Goal: Check status: Check status

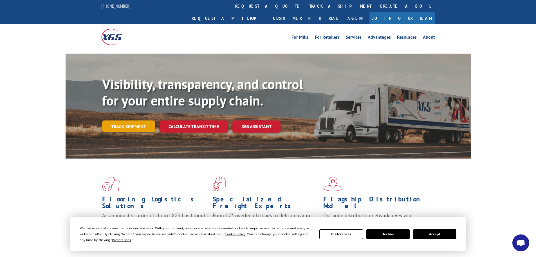
click at [129, 120] on link "Track shipment" at bounding box center [128, 126] width 53 height 12
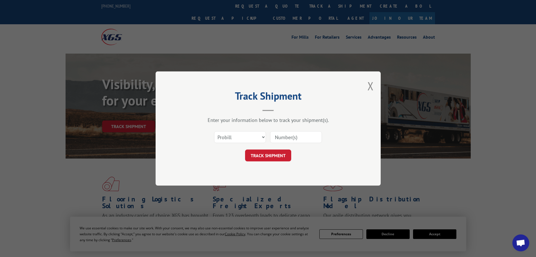
click at [291, 139] on input at bounding box center [296, 137] width 52 height 12
paste input "17001939"
type input "17001939"
click at [254, 154] on button "TRACK SHIPMENT" at bounding box center [268, 155] width 46 height 12
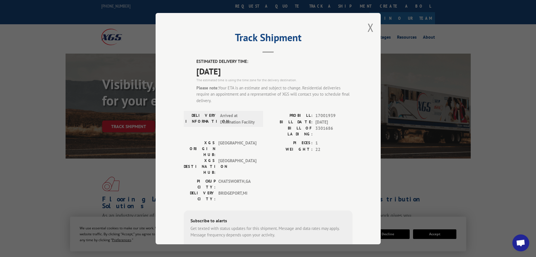
click at [255, 157] on div "XGS DESTINATION HUB: [GEOGRAPHIC_DATA]" at bounding box center [222, 166] width 76 height 18
click at [224, 190] on span "BRIDGEPORT , [GEOGRAPHIC_DATA]" at bounding box center [238, 196] width 38 height 12
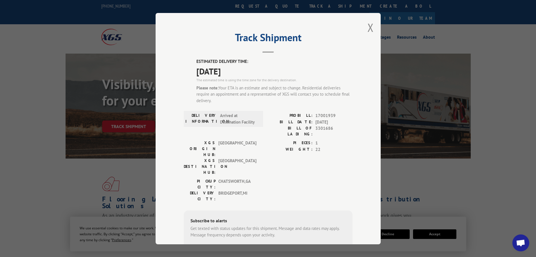
click at [295, 146] on label "WEIGHT:" at bounding box center [290, 149] width 44 height 6
click at [267, 178] on div "[GEOGRAPHIC_DATA]: [GEOGRAPHIC_DATA] , [GEOGRAPHIC_DATA]: [GEOGRAPHIC_DATA] , […" at bounding box center [268, 191] width 169 height 26
click at [229, 178] on span "CHATSWORTH , [GEOGRAPHIC_DATA]" at bounding box center [238, 184] width 38 height 12
drag, startPoint x: 246, startPoint y: 165, endPoint x: 211, endPoint y: 166, distance: 34.1
click at [211, 190] on div "DELIVERY CITY: [GEOGRAPHIC_DATA] , [GEOGRAPHIC_DATA]" at bounding box center [222, 196] width 76 height 12
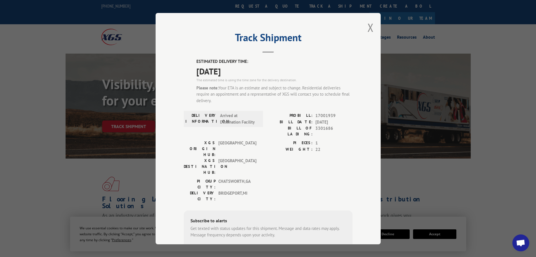
drag, startPoint x: 223, startPoint y: 163, endPoint x: 225, endPoint y: 161, distance: 3.0
click at [225, 178] on span "CHATSWORTH , [GEOGRAPHIC_DATA]" at bounding box center [238, 184] width 38 height 12
click at [224, 190] on span "BRIDGEPORT , [GEOGRAPHIC_DATA]" at bounding box center [238, 196] width 38 height 12
click at [220, 190] on span "BRIDGEPORT , [GEOGRAPHIC_DATA]" at bounding box center [238, 196] width 38 height 12
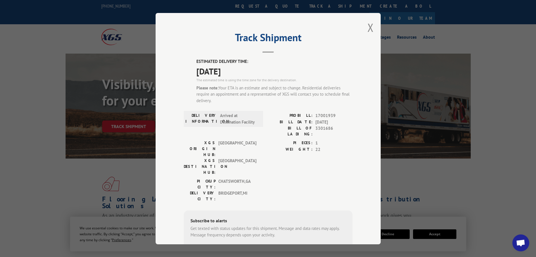
scroll to position [48, 0]
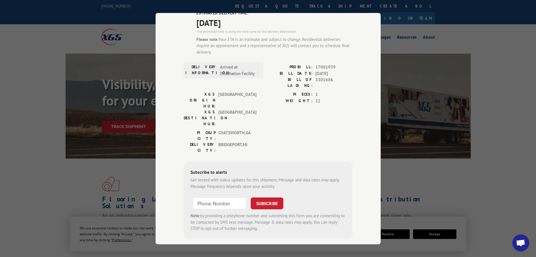
click at [506, 178] on div "Track Shipment ESTIMATED DELIVERY TIME: [DATE] The estimated time is using the …" at bounding box center [268, 128] width 536 height 257
click at [417, 194] on div "Track Shipment ESTIMATED DELIVERY TIME: [DATE] The estimated time is using the …" at bounding box center [268, 128] width 536 height 257
click at [113, 170] on div "Track Shipment ESTIMATED DELIVERY TIME: [DATE] The estimated time is using the …" at bounding box center [268, 128] width 536 height 257
click at [522, 245] on span "Open chat" at bounding box center [520, 243] width 9 height 8
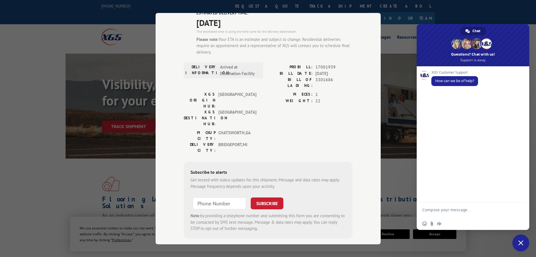
click at [479, 229] on div "Insert an emoji Send a file Audio message" at bounding box center [473, 223] width 113 height 12
click at [472, 213] on textarea "Compose your message..." at bounding box center [467, 212] width 89 height 10
type textarea "what to make sure it will be dleivered [DATE]"
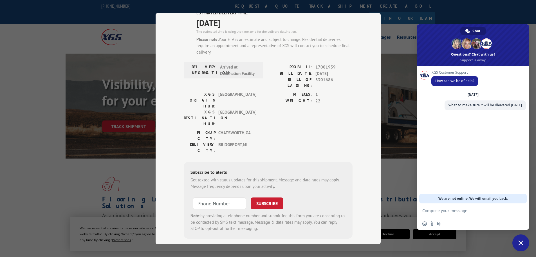
drag, startPoint x: 306, startPoint y: 128, endPoint x: 313, endPoint y: 142, distance: 15.7
click at [306, 162] on div "Subscribe to alerts Get texted with status updates for this shipment. Message a…" at bounding box center [268, 200] width 169 height 77
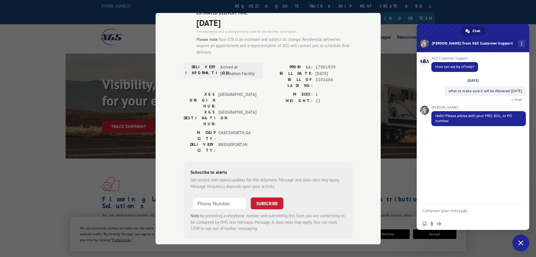
scroll to position [0, 0]
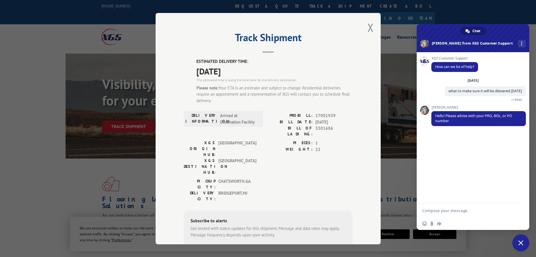
click at [305, 71] on span "[DATE]" at bounding box center [275, 70] width 156 height 13
click at [213, 64] on span "[DATE]" at bounding box center [275, 70] width 156 height 13
click at [146, 189] on div "Track Shipment ESTIMATED DELIVERY TIME: [DATE] The estimated time is using the …" at bounding box center [268, 128] width 536 height 257
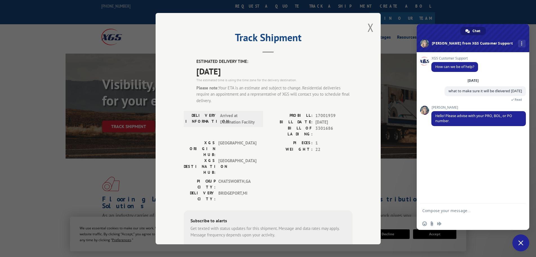
click at [456, 211] on textarea "Compose your message..." at bounding box center [467, 210] width 89 height 5
paste textarea "17001939"
type textarea "17001939"
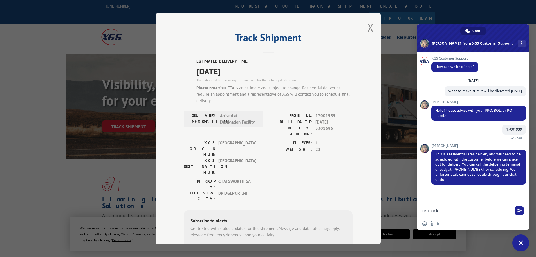
type textarea "ok thanks"
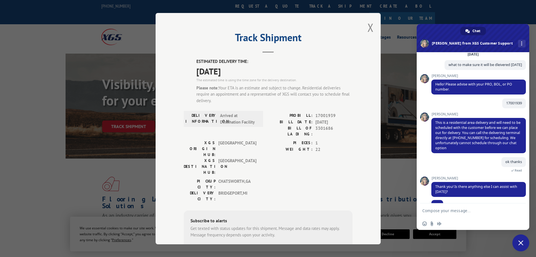
scroll to position [37, 0]
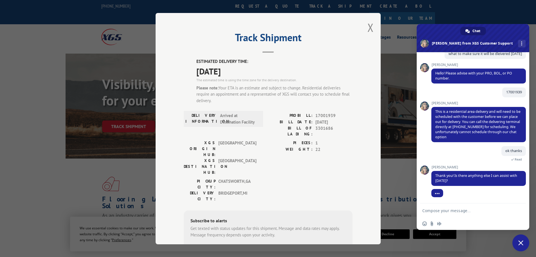
click at [476, 211] on textarea "Compose your message..." at bounding box center [467, 210] width 89 height 5
click at [475, 209] on textarea "Compose your message..." at bounding box center [467, 210] width 89 height 5
type textarea "They arent anwering"
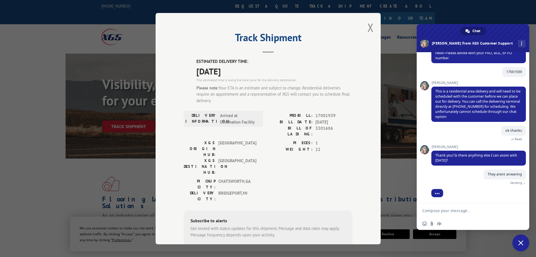
scroll to position [51, 0]
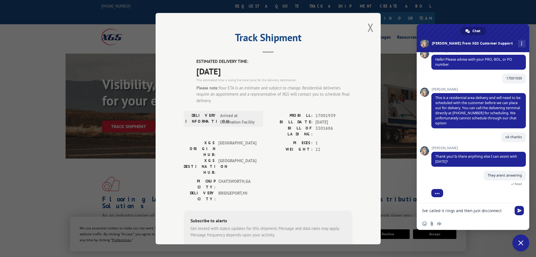
type textarea "Ive called it rings and then just disconnects"
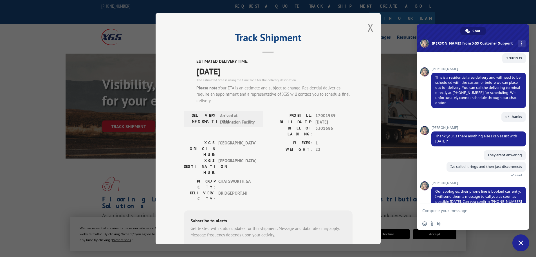
scroll to position [86, 0]
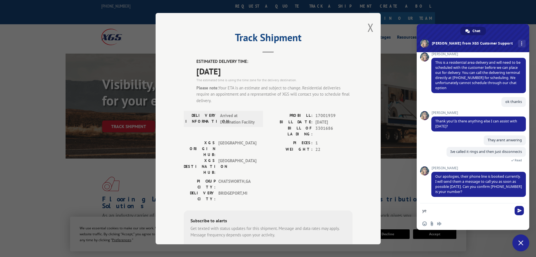
type textarea "yes"
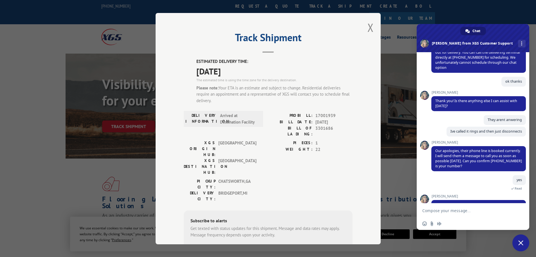
scroll to position [135, 0]
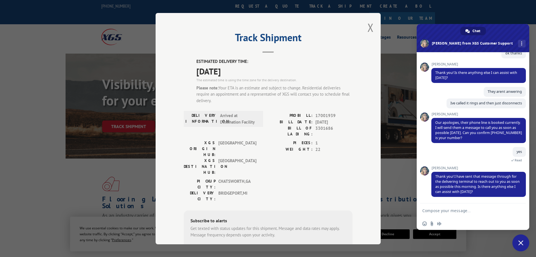
click at [483, 222] on div "Insert an emoji Send a file Audio message" at bounding box center [473, 223] width 113 height 12
click at [483, 211] on textarea "Compose your message..." at bounding box center [467, 210] width 89 height 5
type textarea "no thanks"
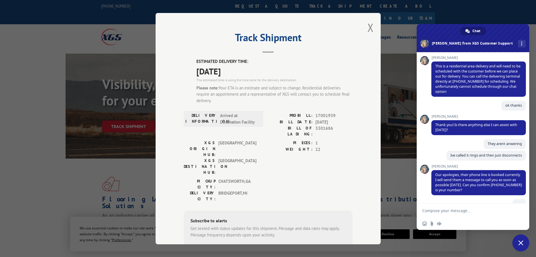
scroll to position [148, 0]
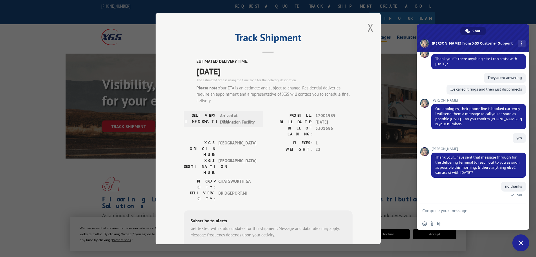
click at [369, 27] on button "Close modal" at bounding box center [371, 27] width 6 height 15
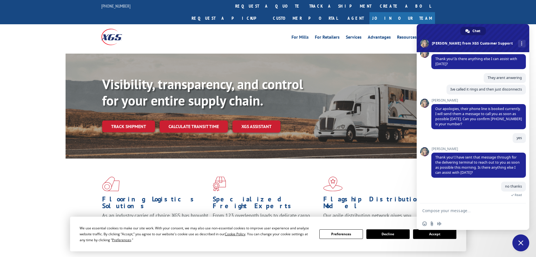
click at [252, 158] on div "Flooring Logistics Solutions As an industry carrier of choice, XGS has brought …" at bounding box center [268, 209] width 405 height 103
click at [482, 136] on div "yes A minute ago" at bounding box center [479, 140] width 95 height 14
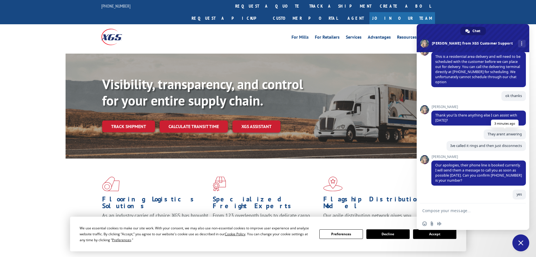
scroll to position [36, 0]
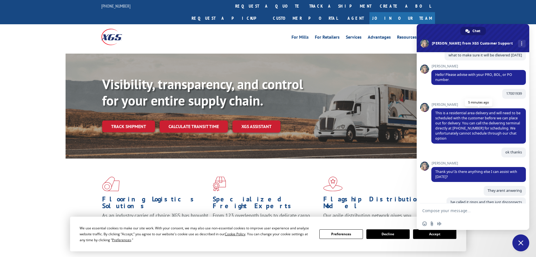
click at [473, 129] on span "This is a residential area delivery and will need to be scheduled with the cust…" at bounding box center [478, 125] width 85 height 30
click at [476, 128] on span "This is a residential area delivery and will need to be scheduled with the cust…" at bounding box center [478, 125] width 85 height 30
drag, startPoint x: 467, startPoint y: 128, endPoint x: 493, endPoint y: 128, distance: 25.6
click at [493, 128] on span "This is a residential area delivery and will need to be scheduled with the cust…" at bounding box center [478, 125] width 85 height 30
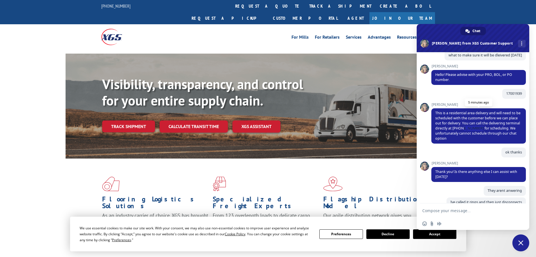
drag, startPoint x: 492, startPoint y: 129, endPoint x: 471, endPoint y: 127, distance: 21.7
click at [471, 127] on span "This is a residential area delivery and will need to be scheduled with the cust…" at bounding box center [478, 125] width 85 height 30
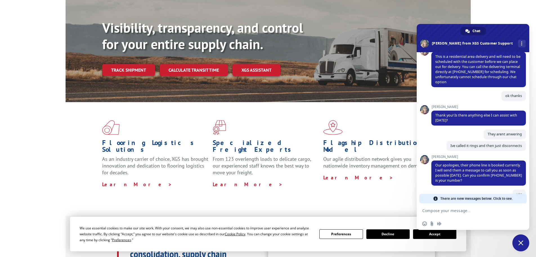
scroll to position [0, 0]
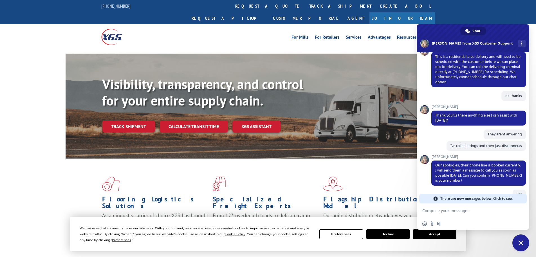
click at [477, 101] on div "ok thanks 5 minutes ago" at bounding box center [479, 98] width 95 height 14
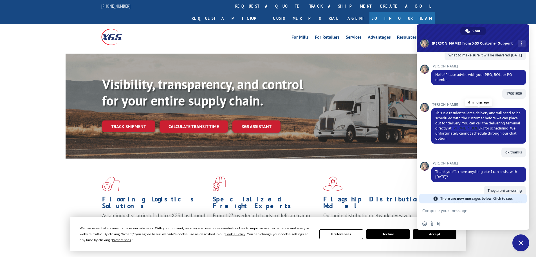
drag, startPoint x: 467, startPoint y: 130, endPoint x: 490, endPoint y: 130, distance: 23.4
click at [490, 130] on span "This is a residential area delivery and will need to be scheduled with the cust…" at bounding box center [478, 125] width 85 height 30
click at [493, 129] on span "This is a residential area delivery and will need to be scheduled with the cust…" at bounding box center [478, 125] width 85 height 30
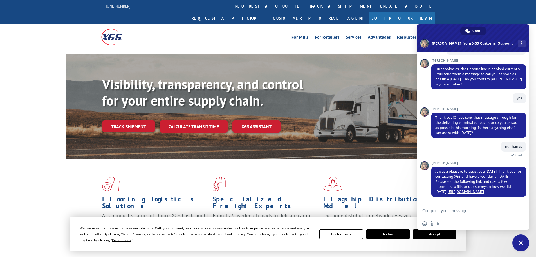
scroll to position [193, 0]
click at [147, 24] on div at bounding box center [143, 36] width 84 height 25
click at [471, 192] on link "[URL][DOMAIN_NAME]" at bounding box center [466, 191] width 38 height 5
